Goal: Transaction & Acquisition: Book appointment/travel/reservation

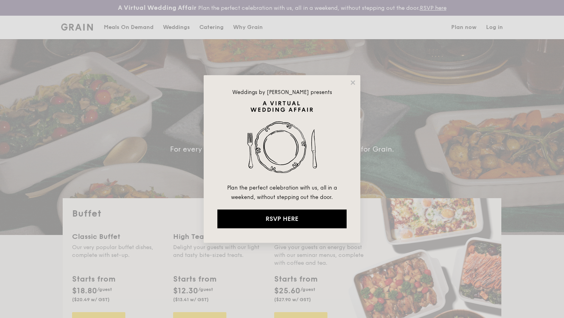
select select
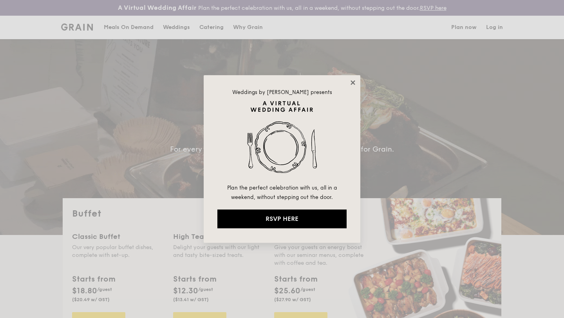
click at [355, 83] on icon at bounding box center [352, 82] width 7 height 7
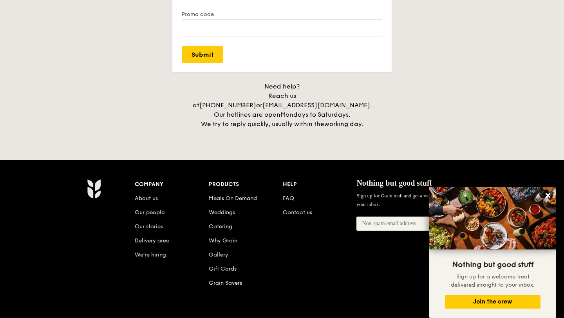
scroll to position [1598, 0]
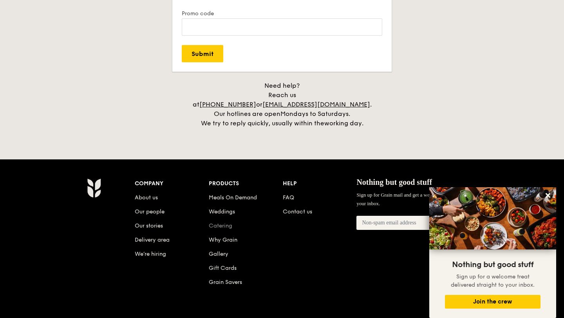
click at [225, 222] on link "Catering" at bounding box center [220, 225] width 23 height 7
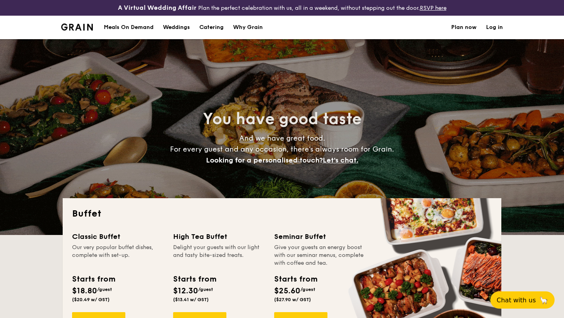
select select
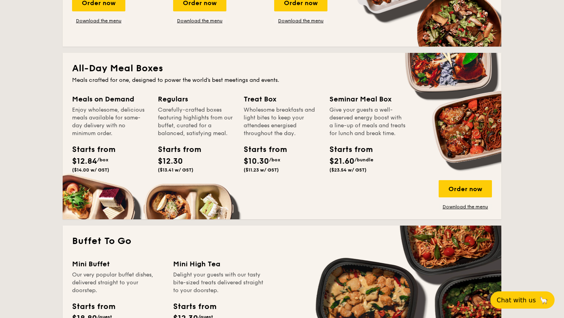
scroll to position [319, 0]
